Goal: Browse casually

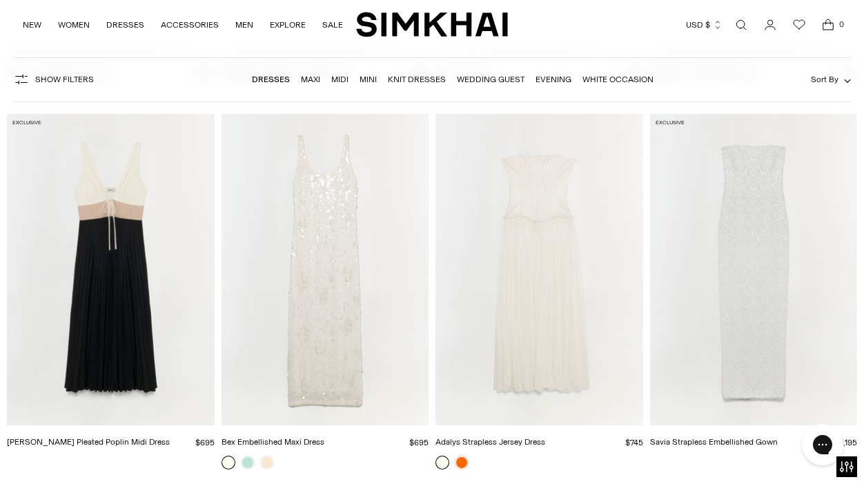
scroll to position [11527, 0]
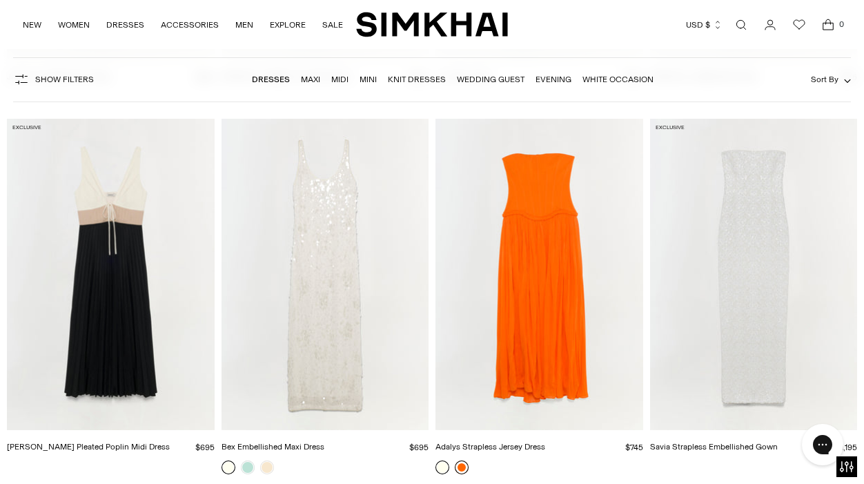
click at [461, 460] on link at bounding box center [462, 467] width 14 height 14
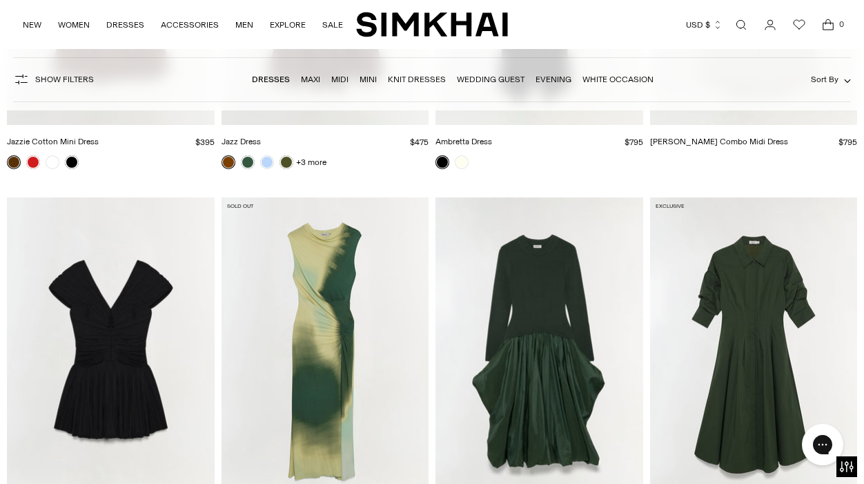
scroll to position [4565, 0]
